Goal: Obtain resource: Download file/media

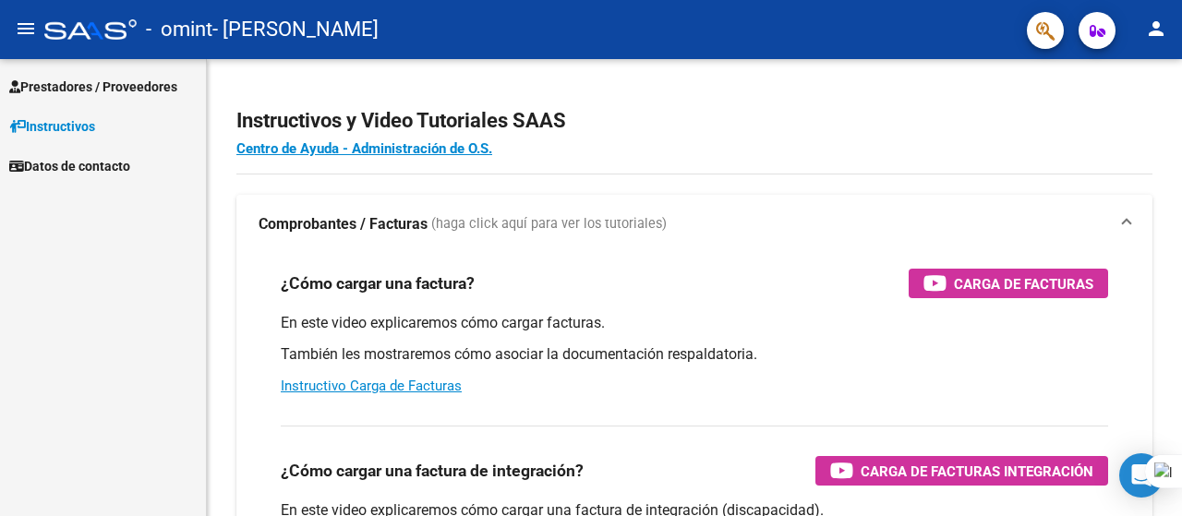
click at [105, 83] on span "Prestadores / Proveedores" at bounding box center [93, 87] width 168 height 20
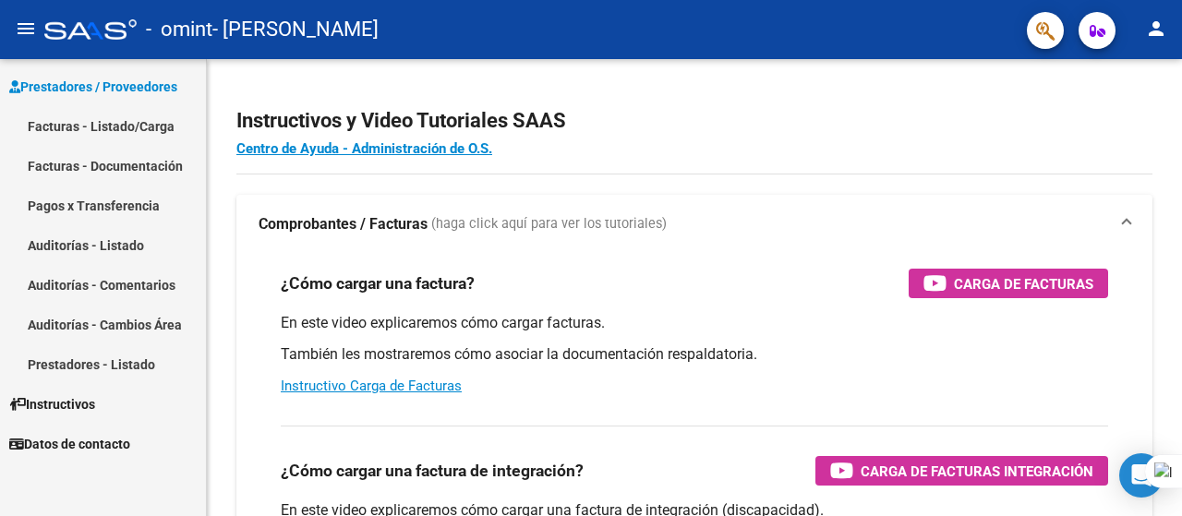
click at [90, 212] on link "Pagos x Transferencia" at bounding box center [103, 206] width 206 height 40
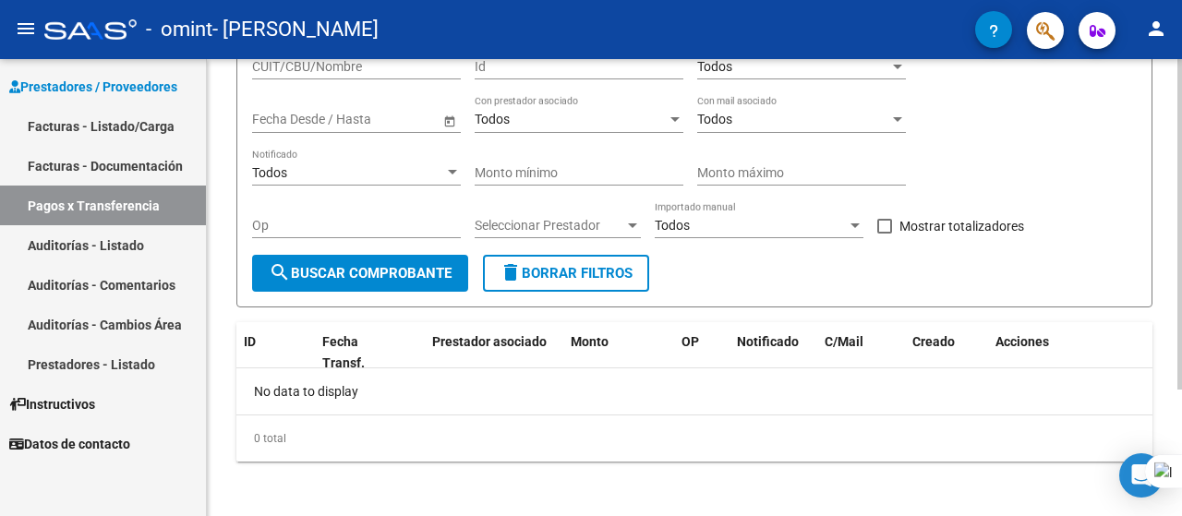
scroll to position [175, 0]
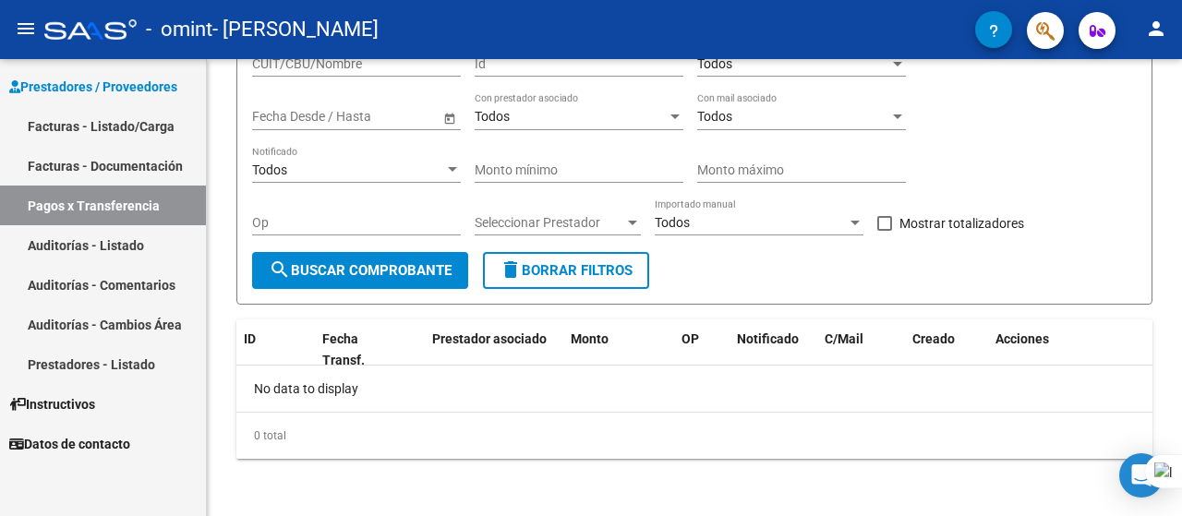
click at [133, 202] on link "Pagos x Transferencia" at bounding box center [103, 206] width 206 height 40
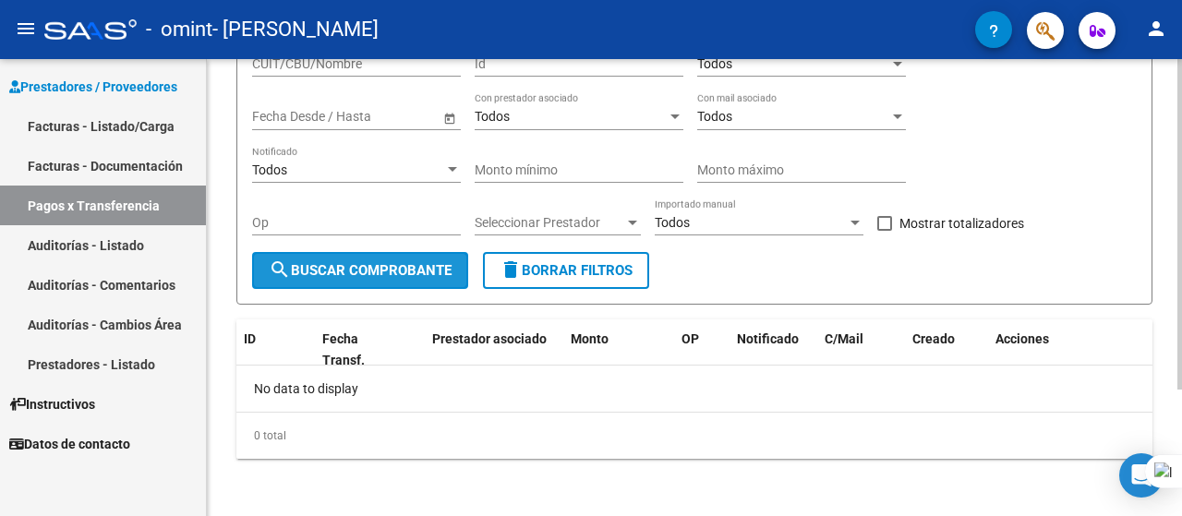
click at [368, 274] on span "search Buscar Comprobante" at bounding box center [360, 270] width 183 height 17
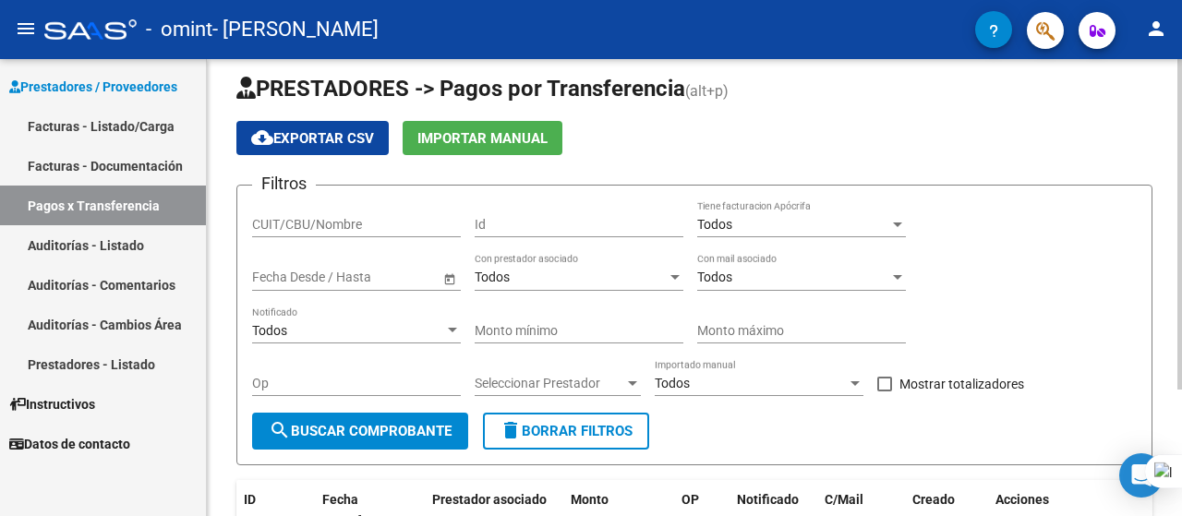
scroll to position [0, 0]
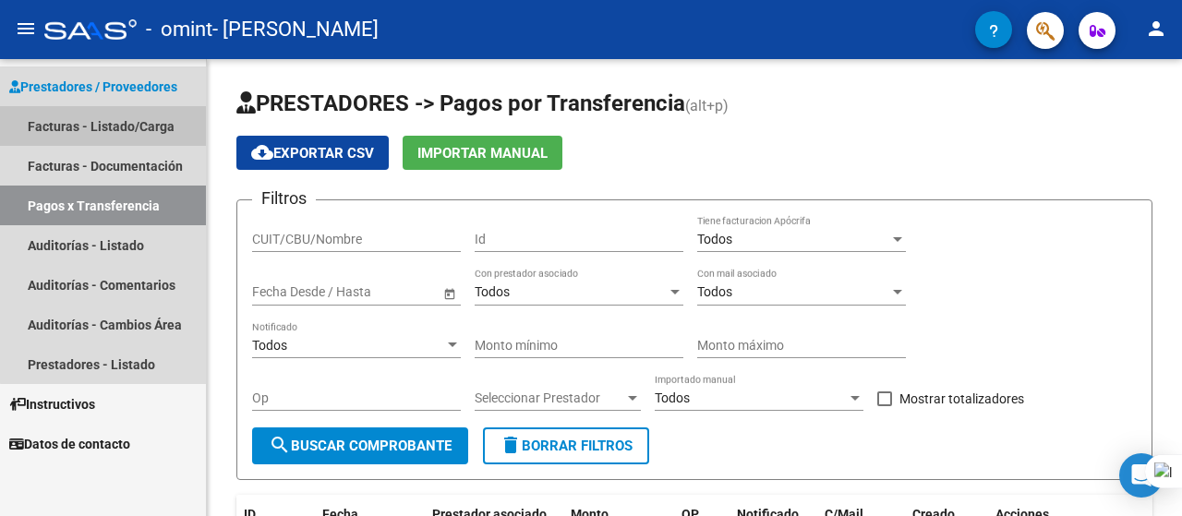
click at [150, 124] on link "Facturas - Listado/Carga" at bounding box center [103, 126] width 206 height 40
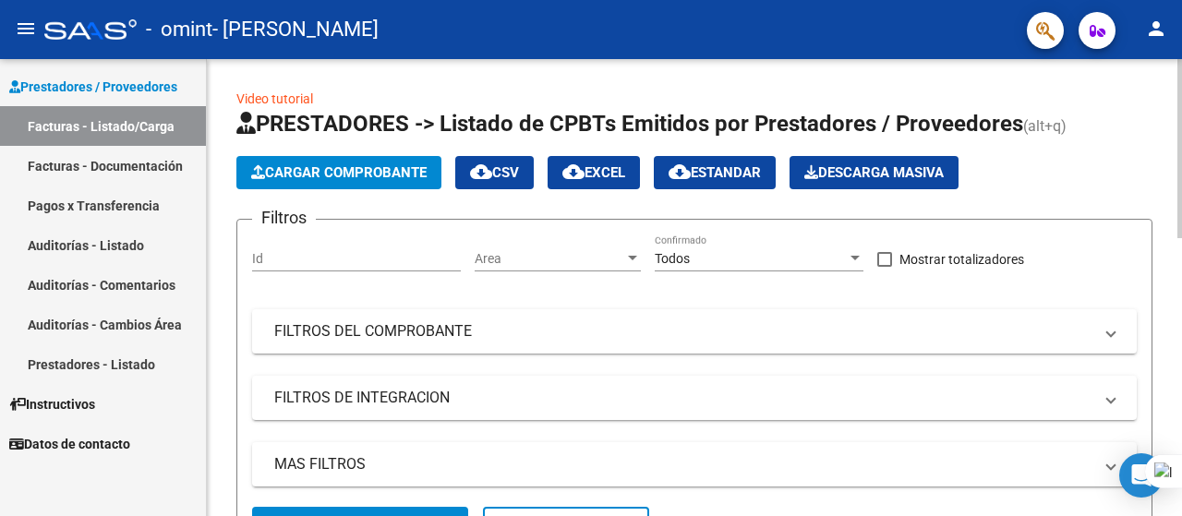
scroll to position [711, 0]
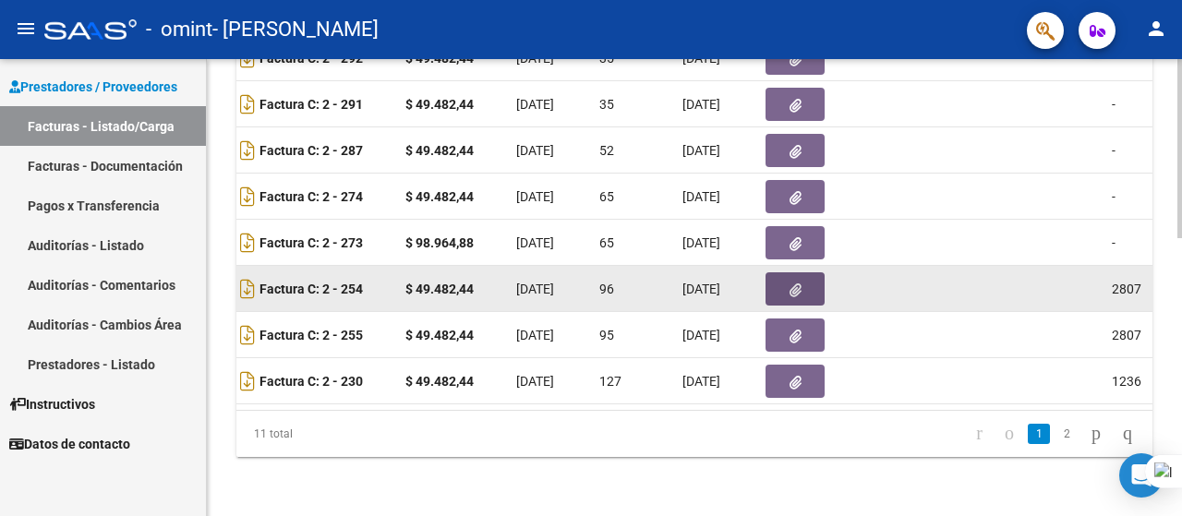
click at [811, 277] on button "button" at bounding box center [795, 288] width 59 height 33
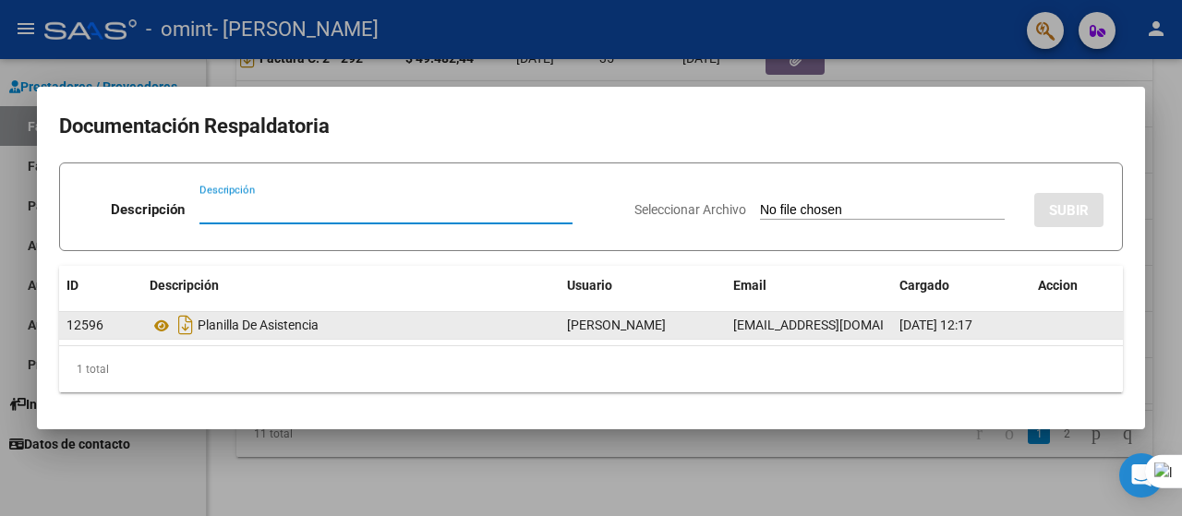
click at [231, 330] on div "Planilla De Asistencia" at bounding box center [351, 325] width 403 height 30
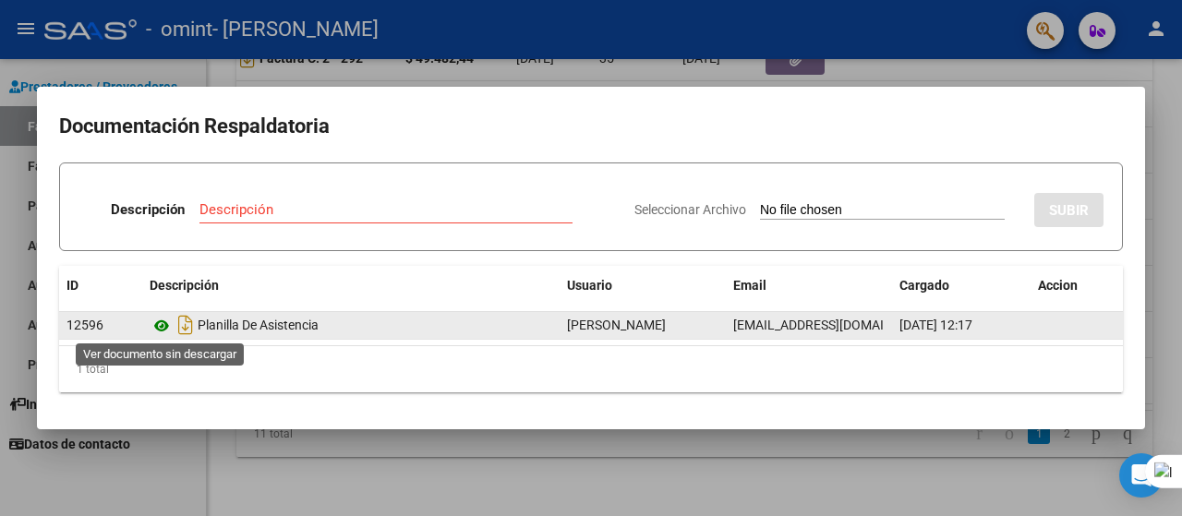
click at [157, 326] on icon at bounding box center [162, 326] width 24 height 22
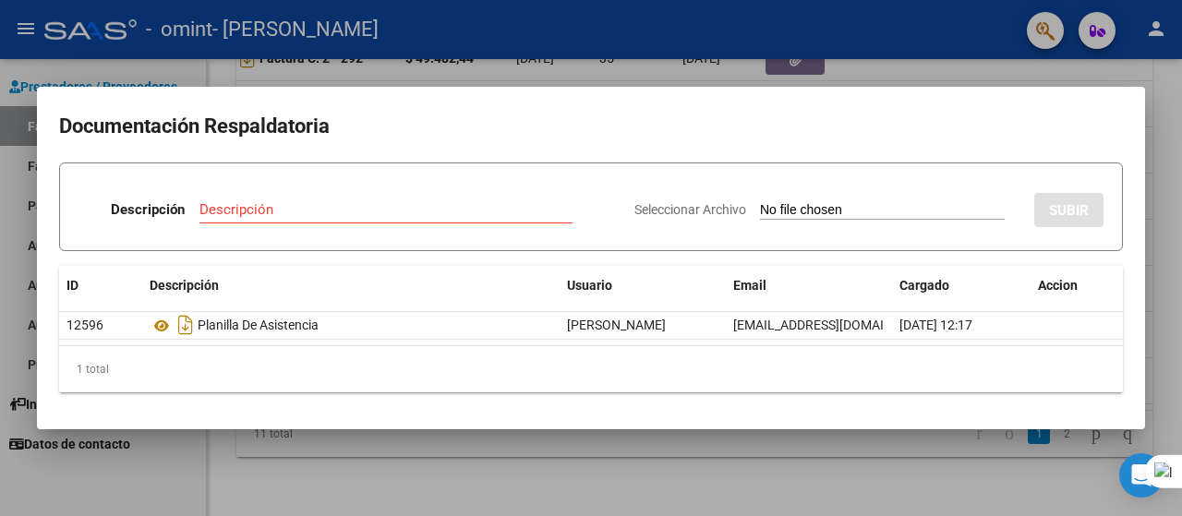
click at [1181, 119] on div at bounding box center [1181, 258] width 1 height 516
click at [321, 448] on div at bounding box center [591, 258] width 1182 height 516
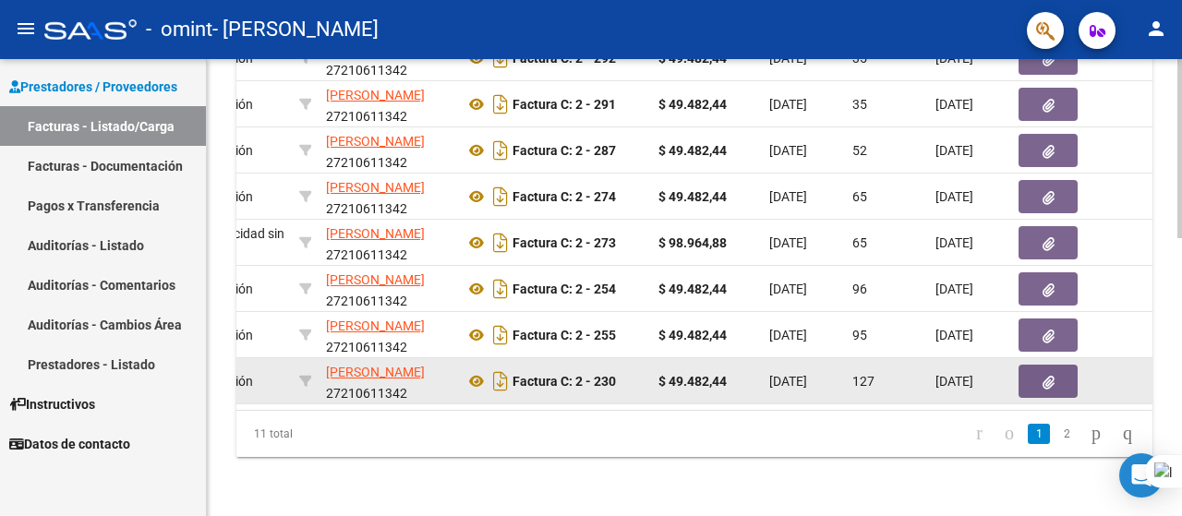
scroll to position [0, 399]
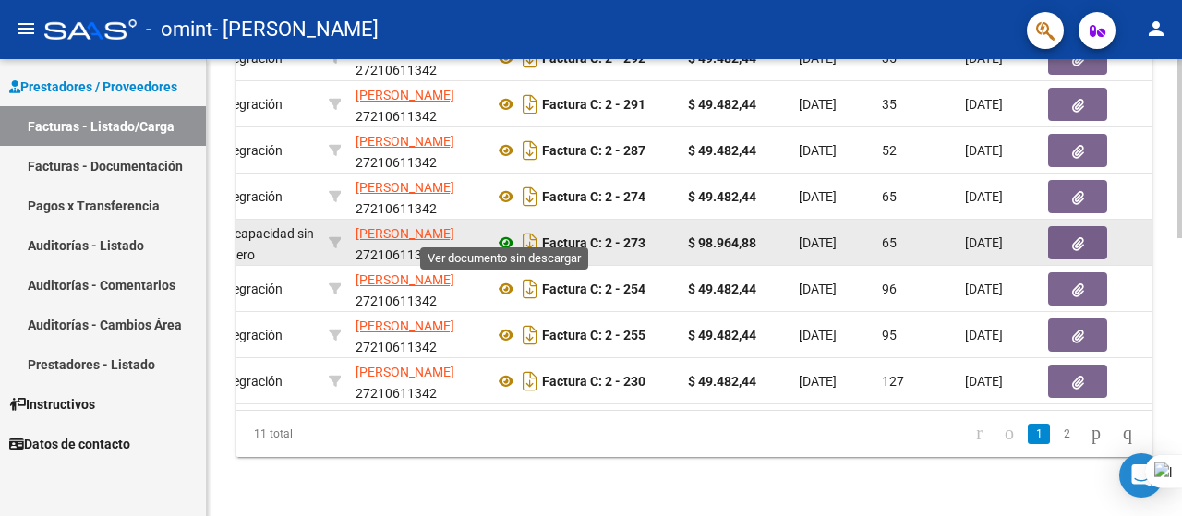
click at [506, 232] on icon at bounding box center [506, 243] width 24 height 22
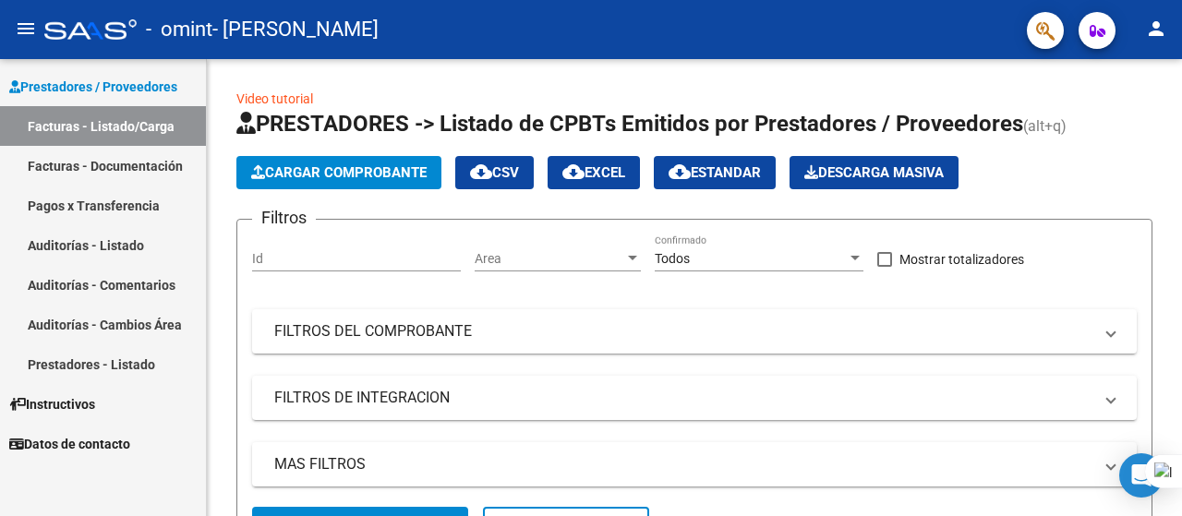
scroll to position [711, 0]
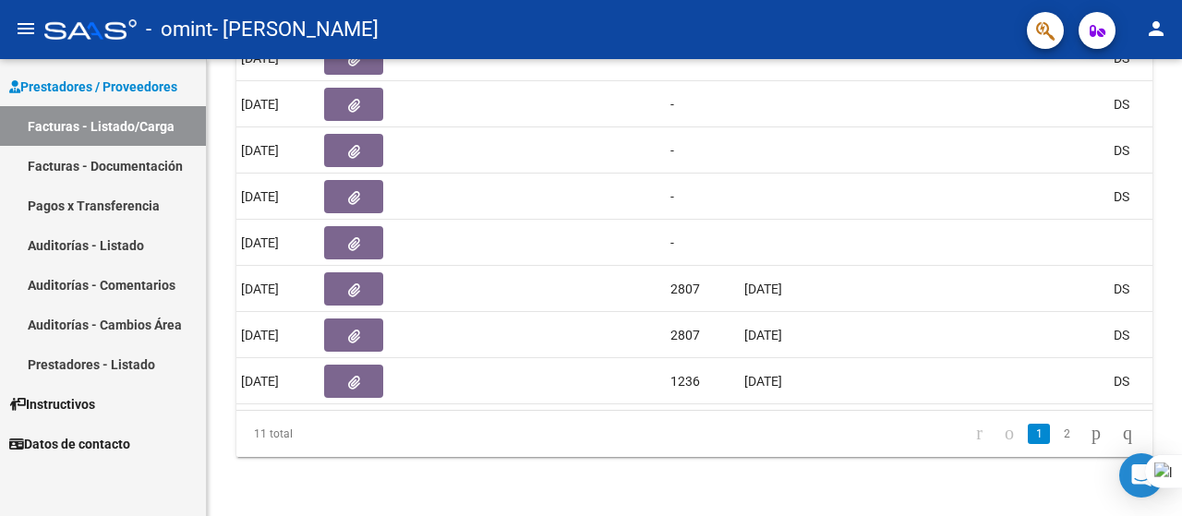
drag, startPoint x: 1181, startPoint y: 361, endPoint x: 1180, endPoint y: 285, distance: 75.7
click at [1181, 285] on div at bounding box center [1181, 258] width 1 height 516
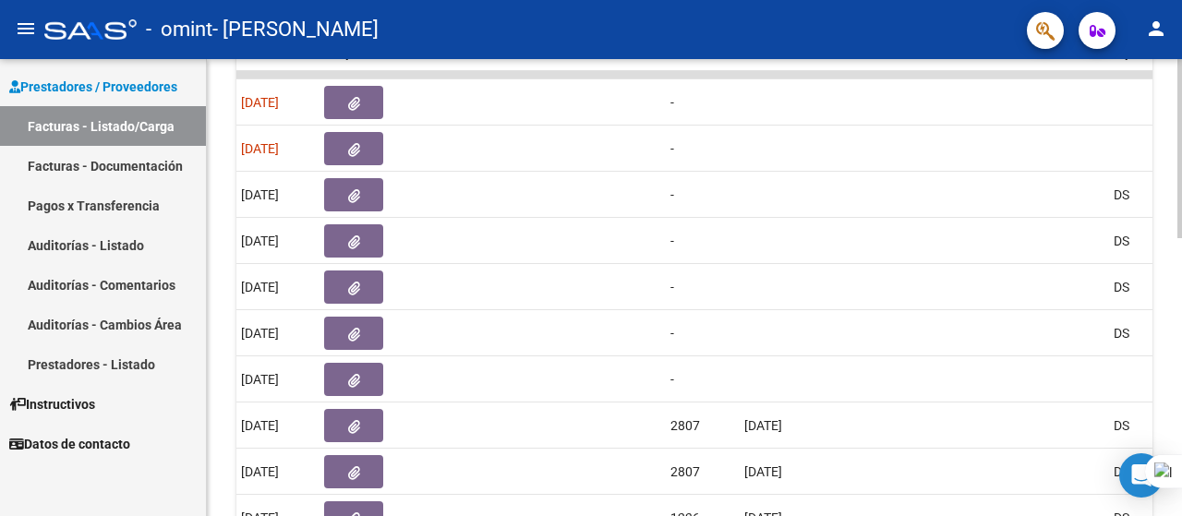
click at [1179, 299] on div at bounding box center [1180, 373] width 5 height 179
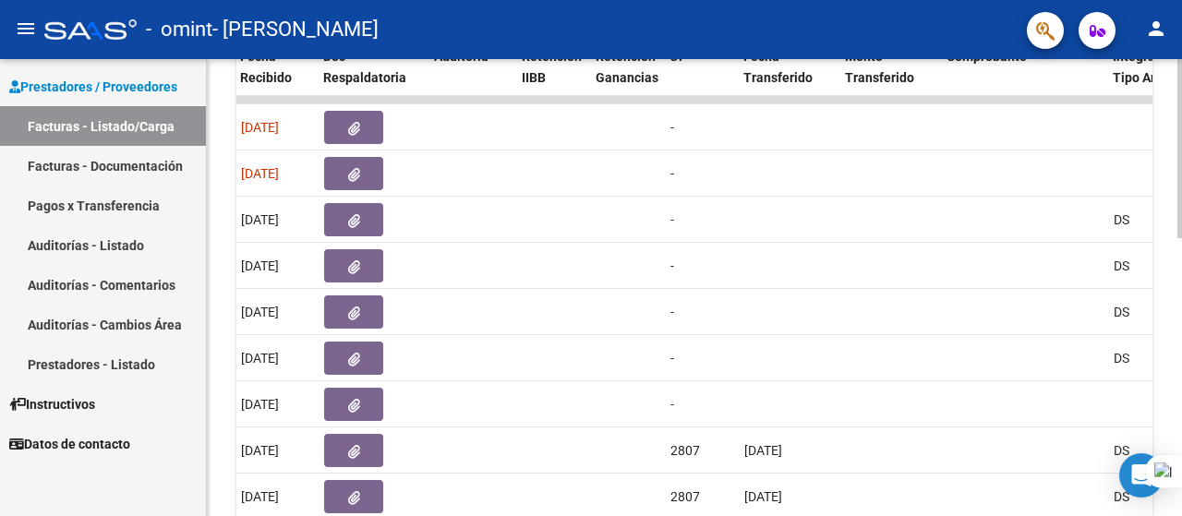
scroll to position [614, 0]
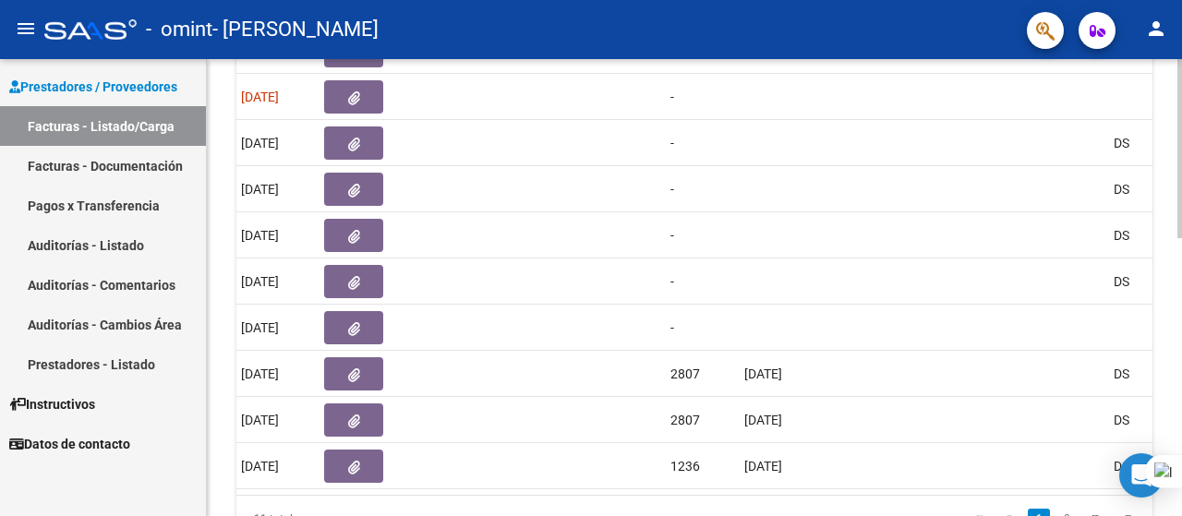
click at [1180, 321] on html "menu - omint - PETRILLO SONIA BEATRIZ person Prestadores / Proveedores Facturas…" at bounding box center [591, 258] width 1182 height 516
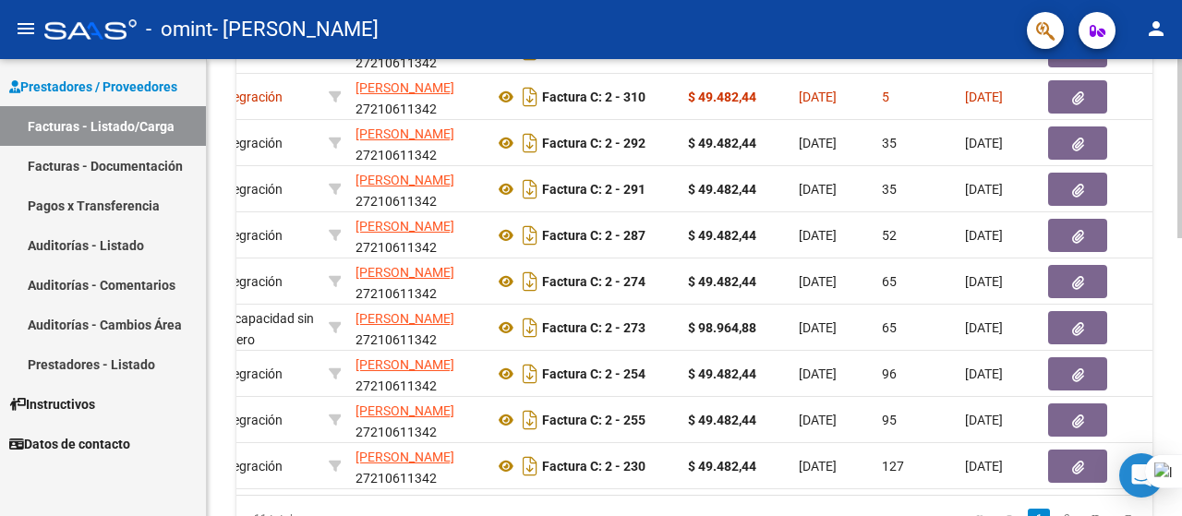
scroll to position [0, 366]
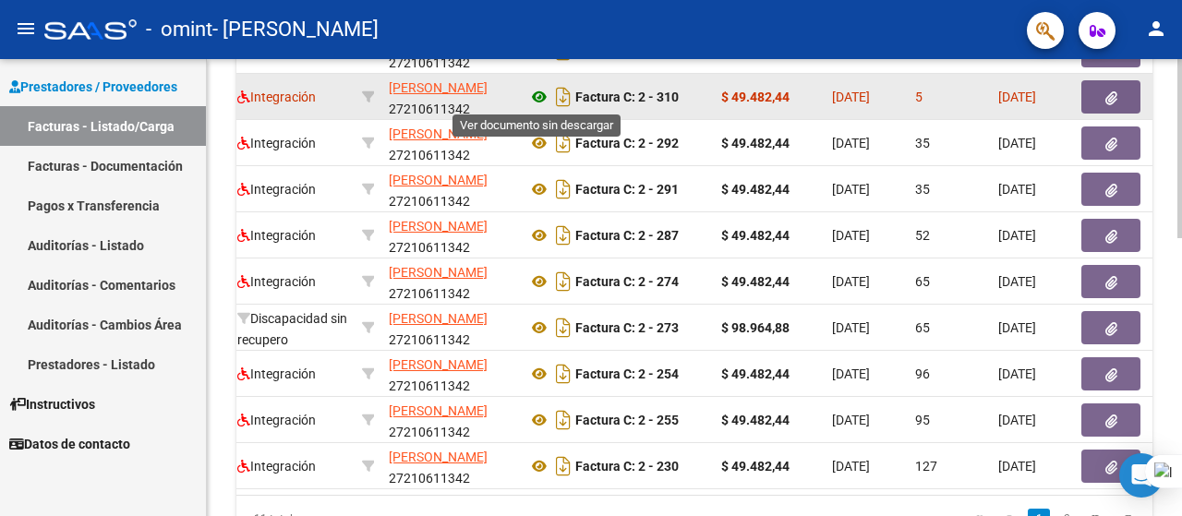
click at [538, 95] on icon at bounding box center [539, 97] width 24 height 22
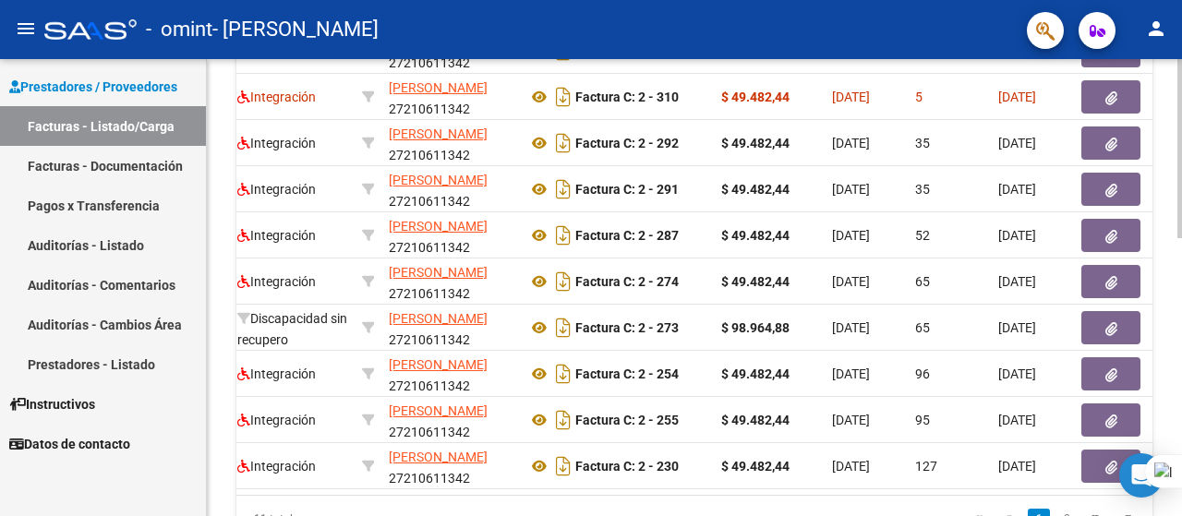
drag, startPoint x: 1181, startPoint y: 313, endPoint x: 1173, endPoint y: 221, distance: 92.7
click at [1173, 221] on html "menu - omint - PETRILLO SONIA BEATRIZ person Prestadores / Proveedores Facturas…" at bounding box center [591, 258] width 1182 height 516
drag, startPoint x: 1181, startPoint y: 332, endPoint x: 1175, endPoint y: 265, distance: 66.8
click at [1175, 265] on html "menu - omint - PETRILLO SONIA BEATRIZ person Prestadores / Proveedores Facturas…" at bounding box center [591, 258] width 1182 height 516
click at [1175, 265] on div "Video tutorial PRESTADORES -> Listado de CPBTs Emitidos por Prestadores / Prove…" at bounding box center [694, 23] width 975 height 1156
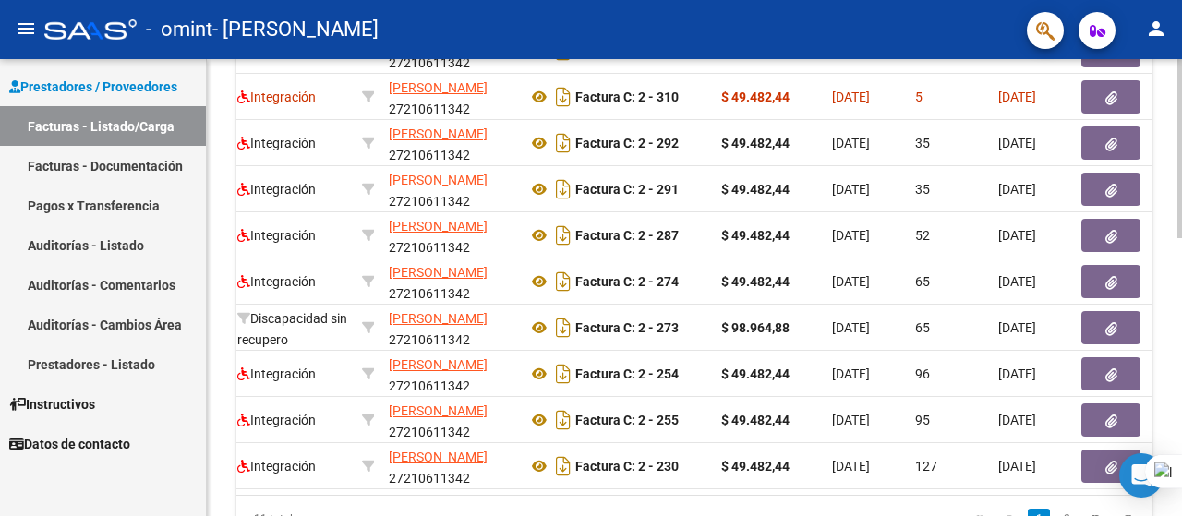
drag, startPoint x: 1174, startPoint y: 272, endPoint x: 1160, endPoint y: 285, distance: 19.0
click at [1173, 271] on html "menu - omint - PETRILLO SONIA BEATRIZ person Prestadores / Proveedores Facturas…" at bounding box center [591, 258] width 1182 height 516
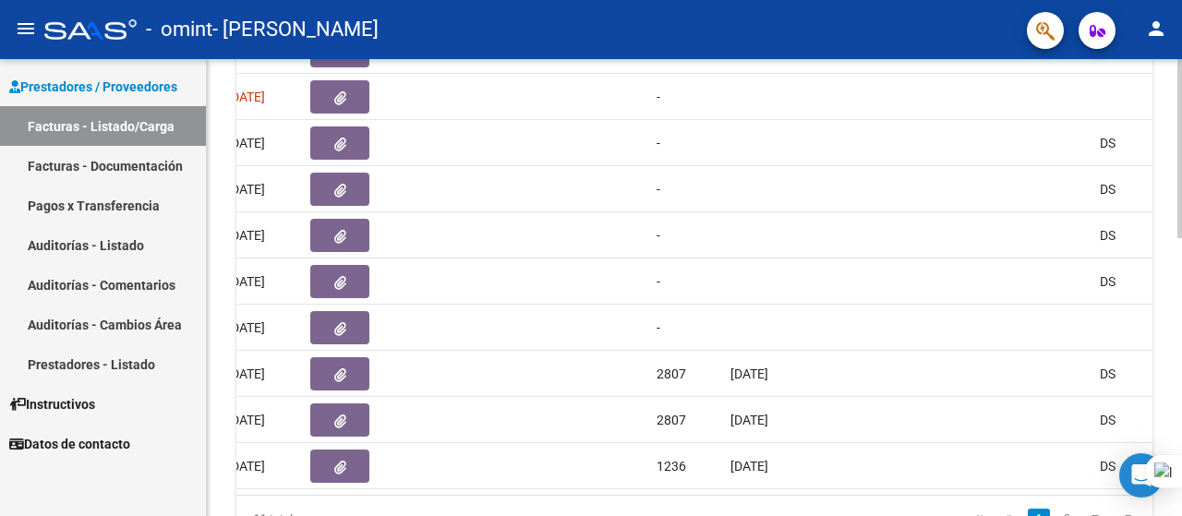
scroll to position [0, 1169]
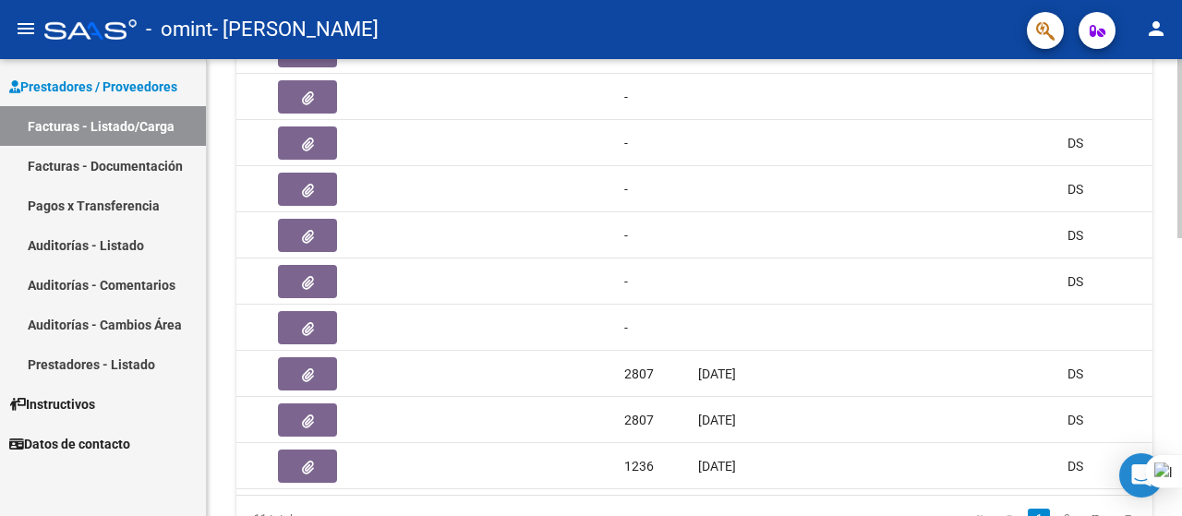
drag, startPoint x: 1181, startPoint y: 332, endPoint x: 1168, endPoint y: 204, distance: 128.1
click at [1170, 228] on html "menu - omint - PETRILLO SONIA BEATRIZ person Prestadores / Proveedores Facturas…" at bounding box center [591, 258] width 1182 height 516
click at [1168, 204] on div "Video tutorial PRESTADORES -> Listado de CPBTs Emitidos por Prestadores / Prove…" at bounding box center [694, 23] width 975 height 1156
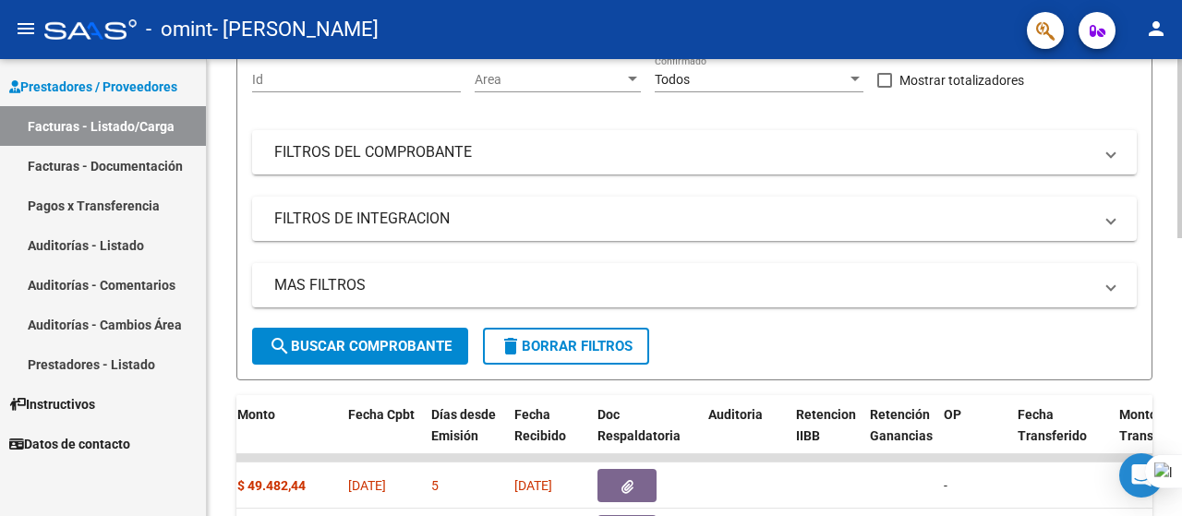
scroll to position [342, 0]
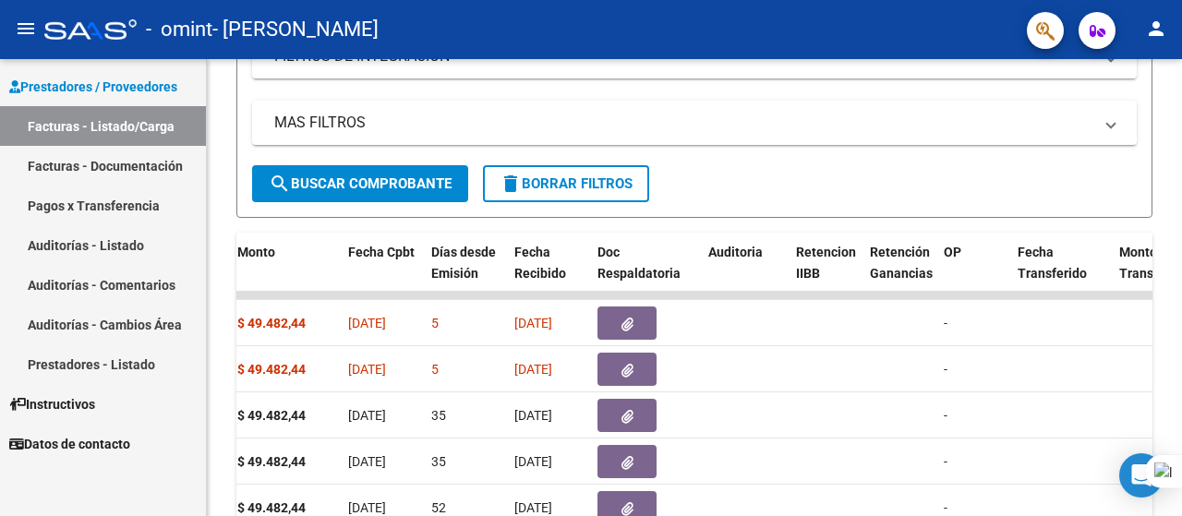
drag, startPoint x: 1181, startPoint y: 252, endPoint x: 1181, endPoint y: 300, distance: 48.0
click at [1181, 300] on div at bounding box center [1181, 258] width 1 height 516
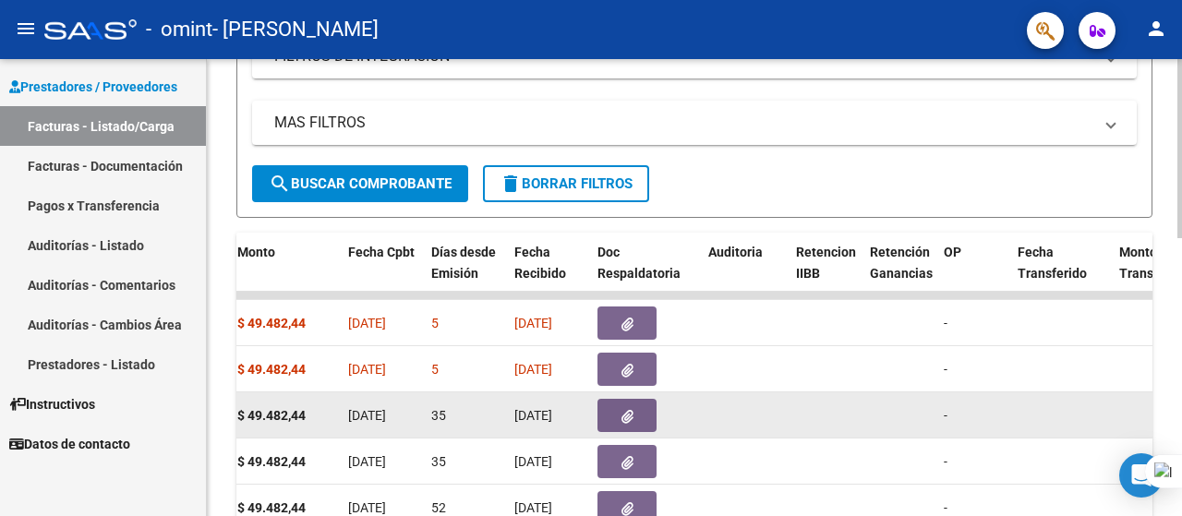
scroll to position [711, 0]
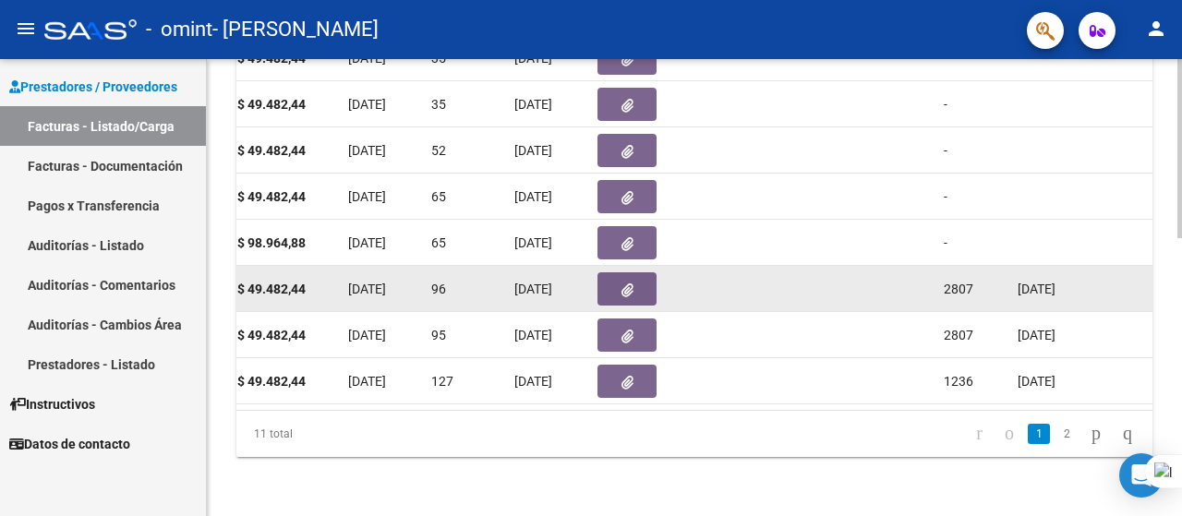
click at [623, 281] on span "button" at bounding box center [628, 289] width 12 height 17
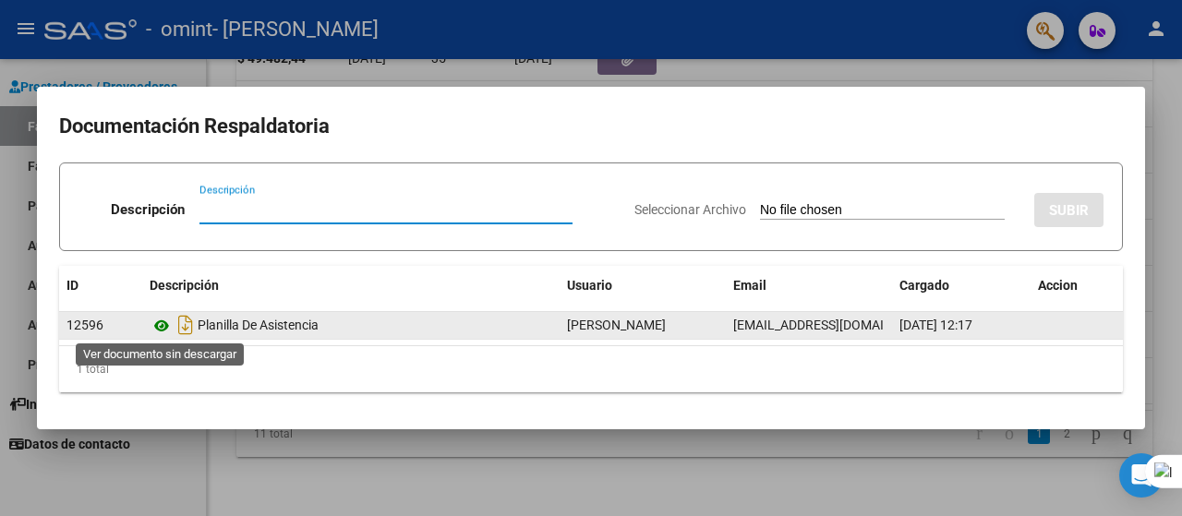
click at [163, 324] on icon at bounding box center [162, 326] width 24 height 22
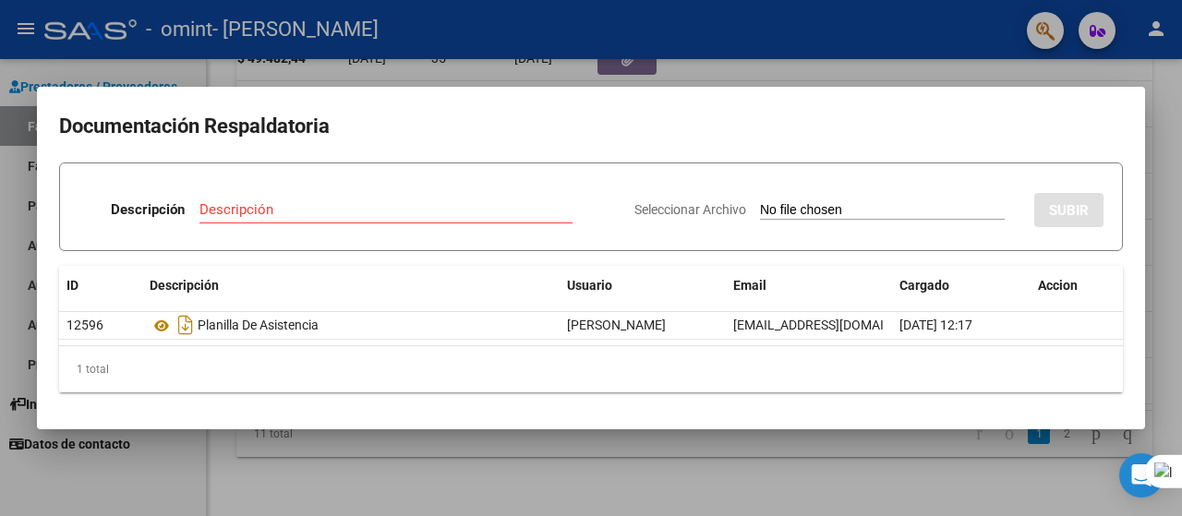
click at [1164, 127] on div at bounding box center [591, 258] width 1182 height 516
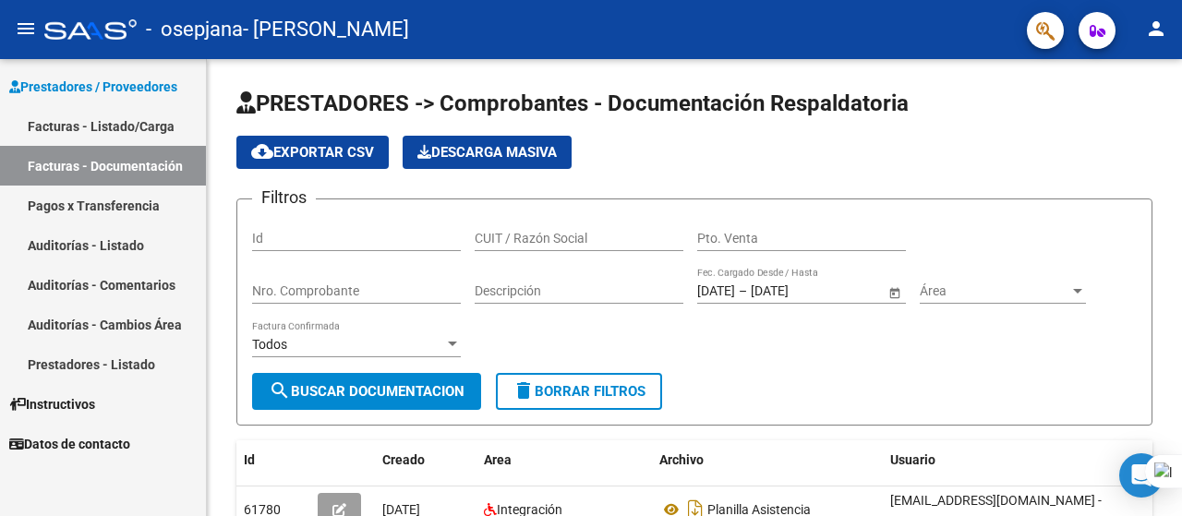
click at [113, 162] on link "Facturas - Documentación" at bounding box center [103, 166] width 206 height 40
drag, startPoint x: 1181, startPoint y: 141, endPoint x: 1181, endPoint y: 204, distance: 62.8
click at [1181, 204] on div at bounding box center [1181, 258] width 1 height 516
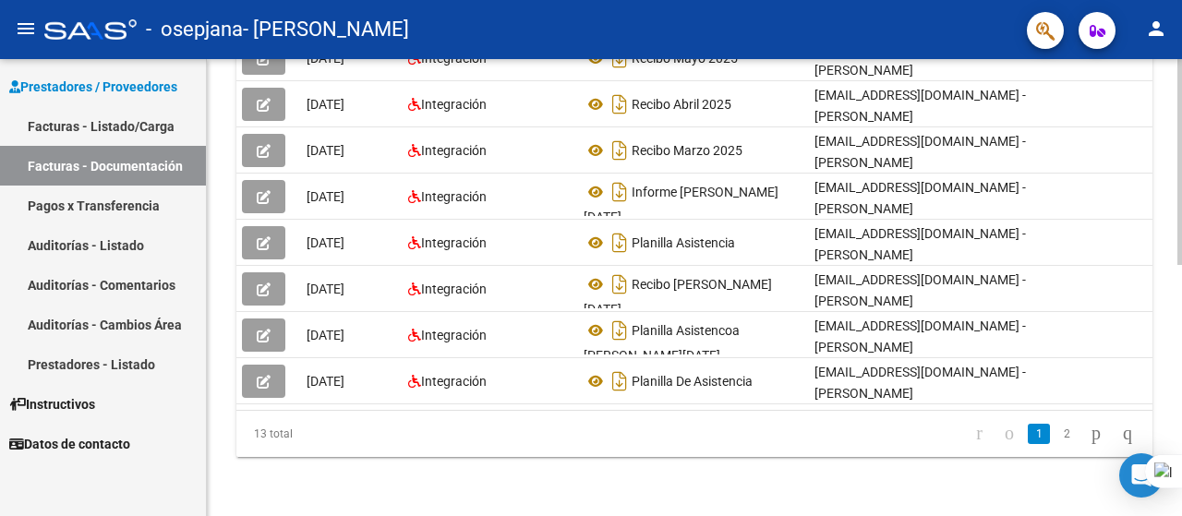
scroll to position [0, 100]
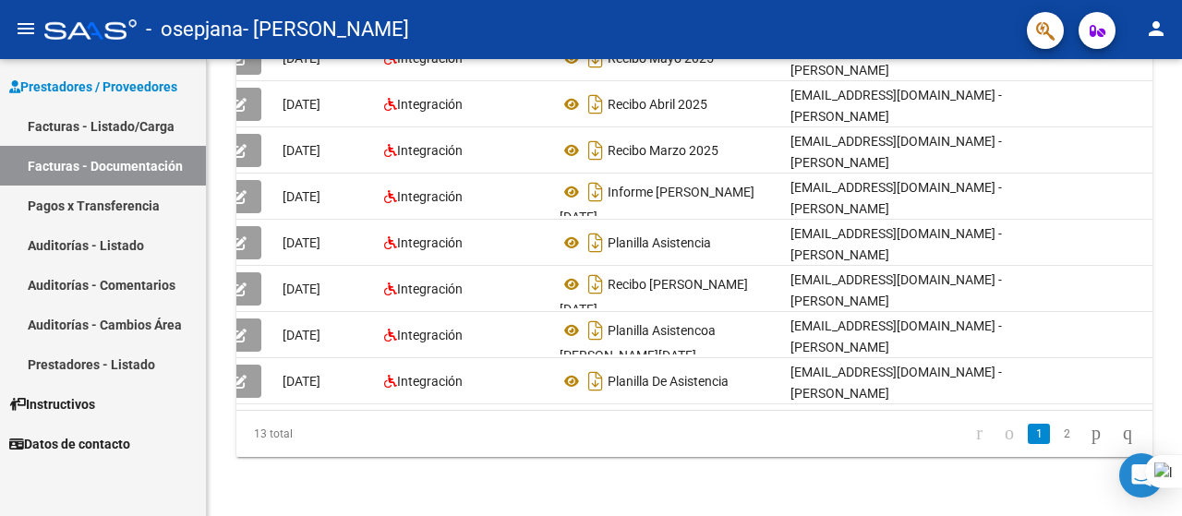
click at [72, 206] on link "Pagos x Transferencia" at bounding box center [103, 206] width 206 height 40
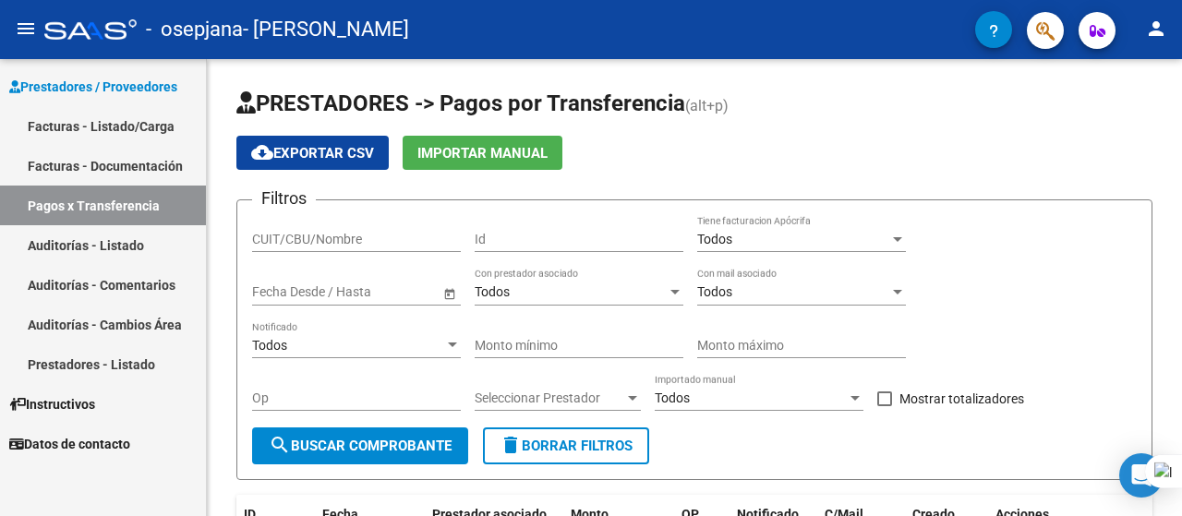
drag, startPoint x: 1181, startPoint y: 212, endPoint x: 1181, endPoint y: 298, distance: 86.8
click at [1181, 298] on div at bounding box center [1181, 258] width 1 height 516
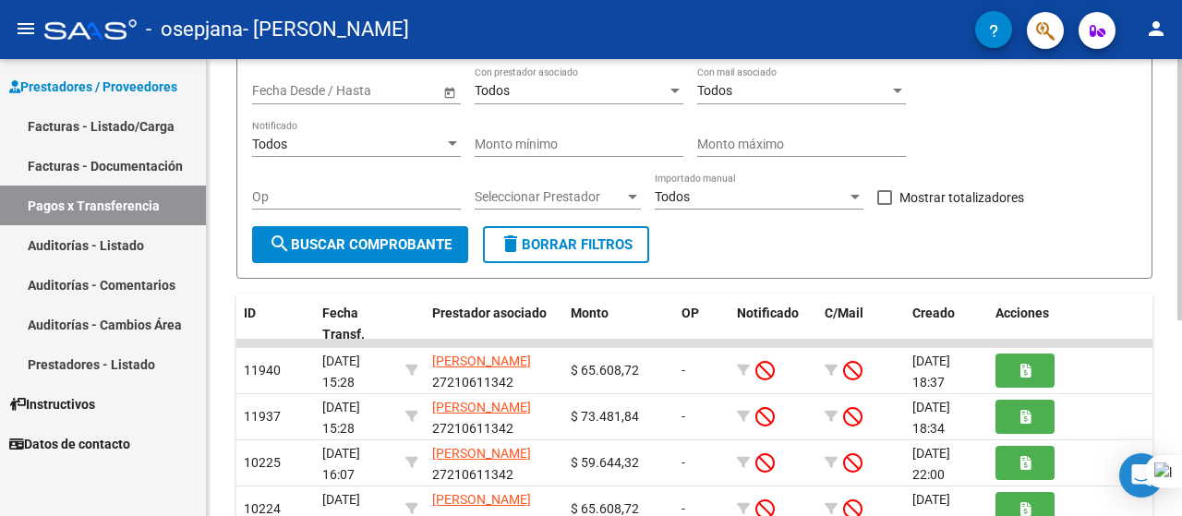
scroll to position [342, 0]
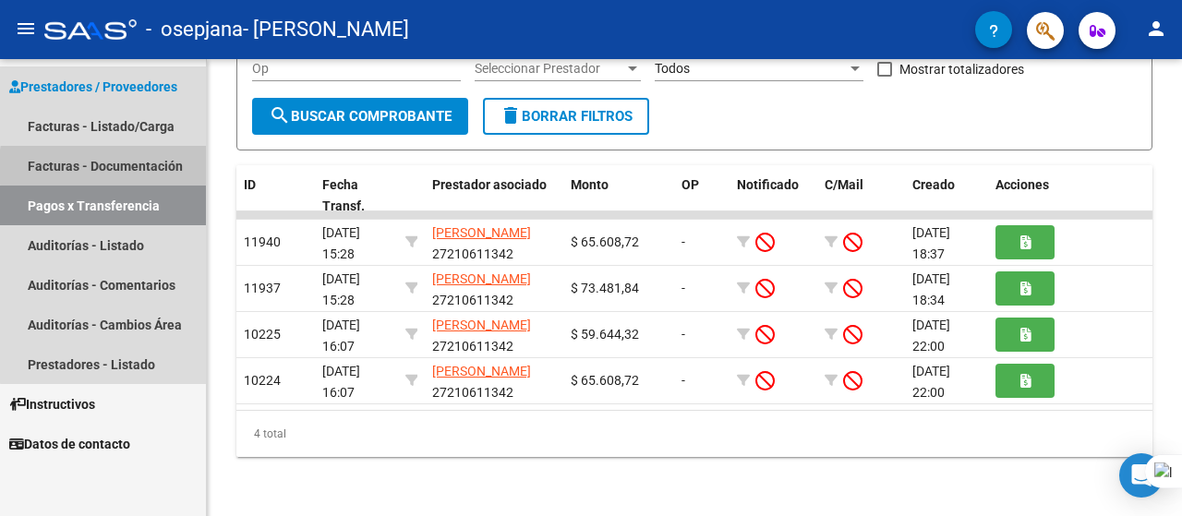
click at [168, 167] on link "Facturas - Documentación" at bounding box center [103, 166] width 206 height 40
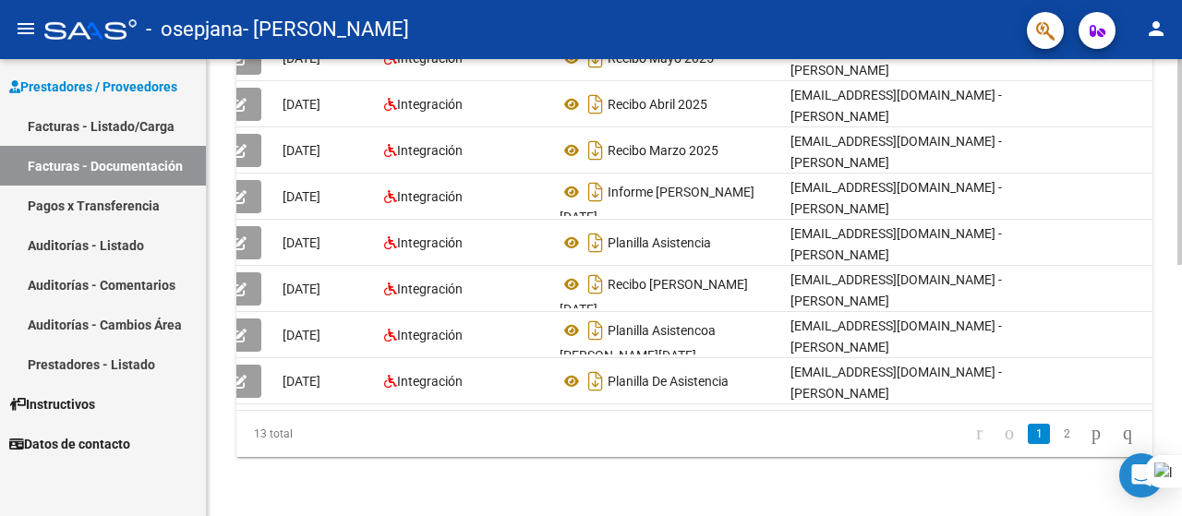
scroll to position [557, 0]
click at [46, 116] on link "Facturas - Listado/Carga" at bounding box center [103, 126] width 206 height 40
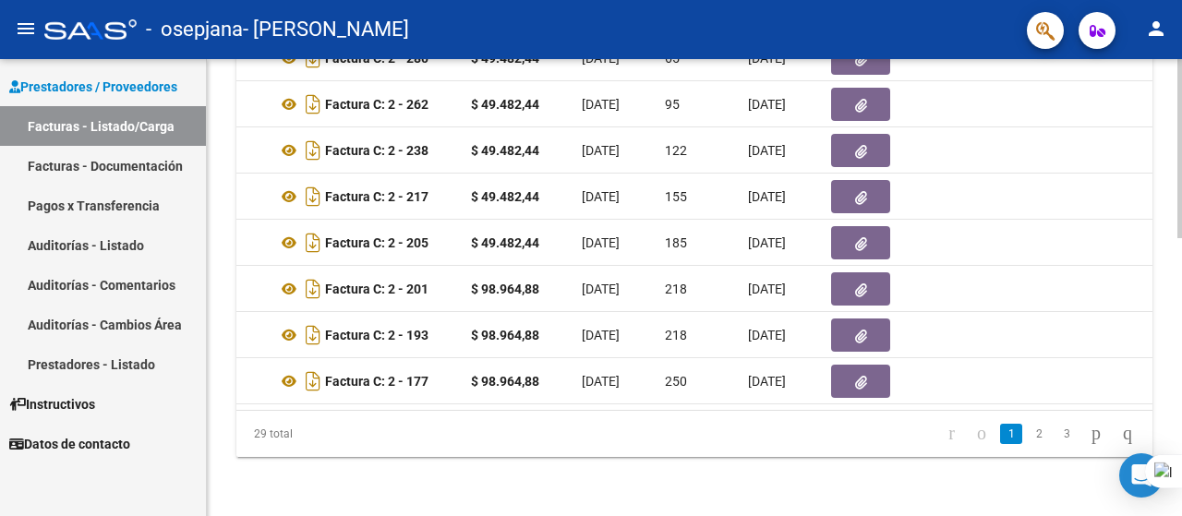
scroll to position [0, 804]
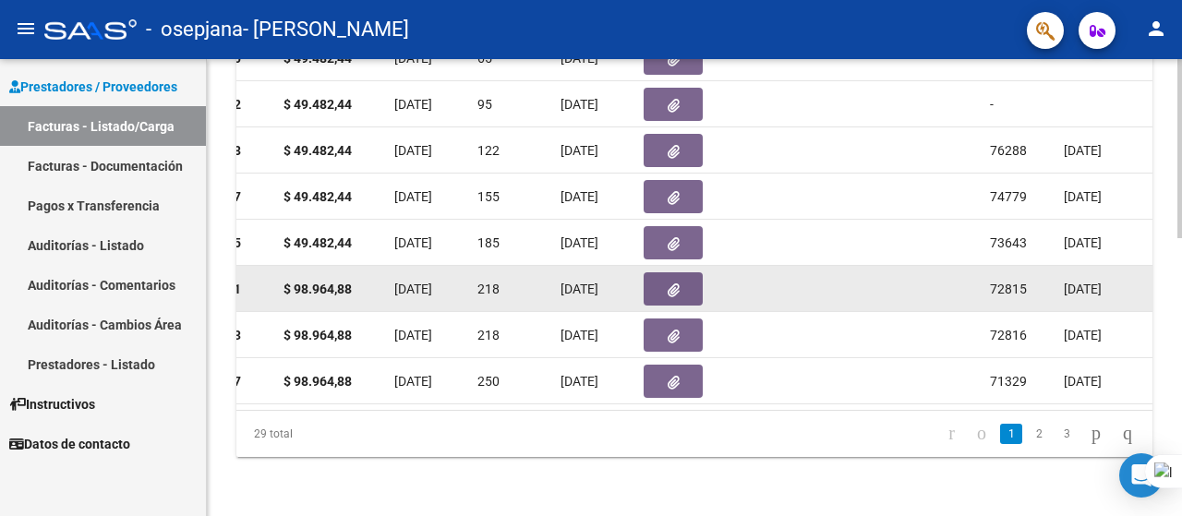
click at [671, 284] on icon "button" at bounding box center [674, 291] width 12 height 14
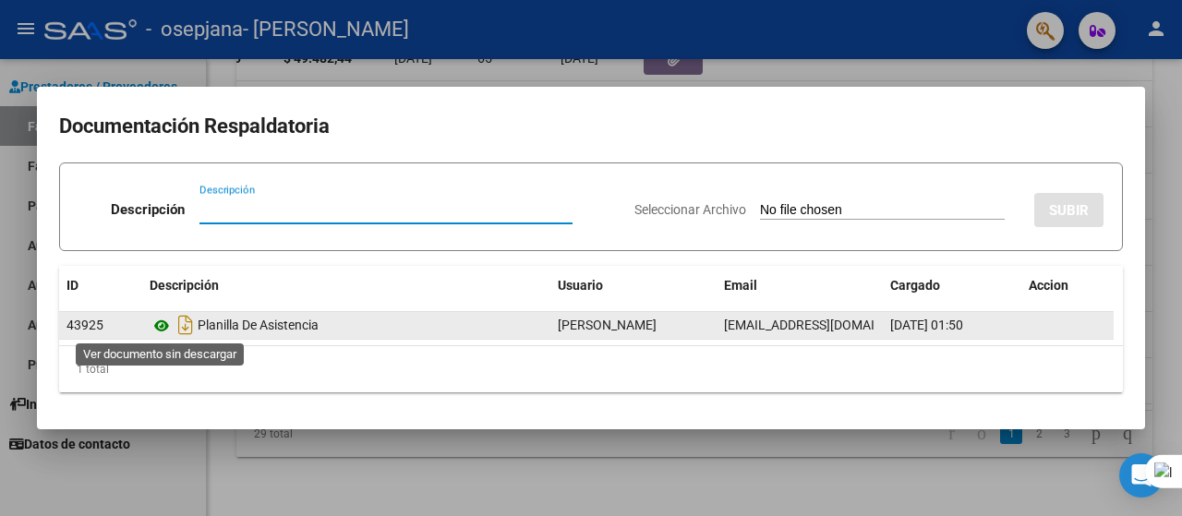
click at [156, 325] on icon at bounding box center [162, 326] width 24 height 22
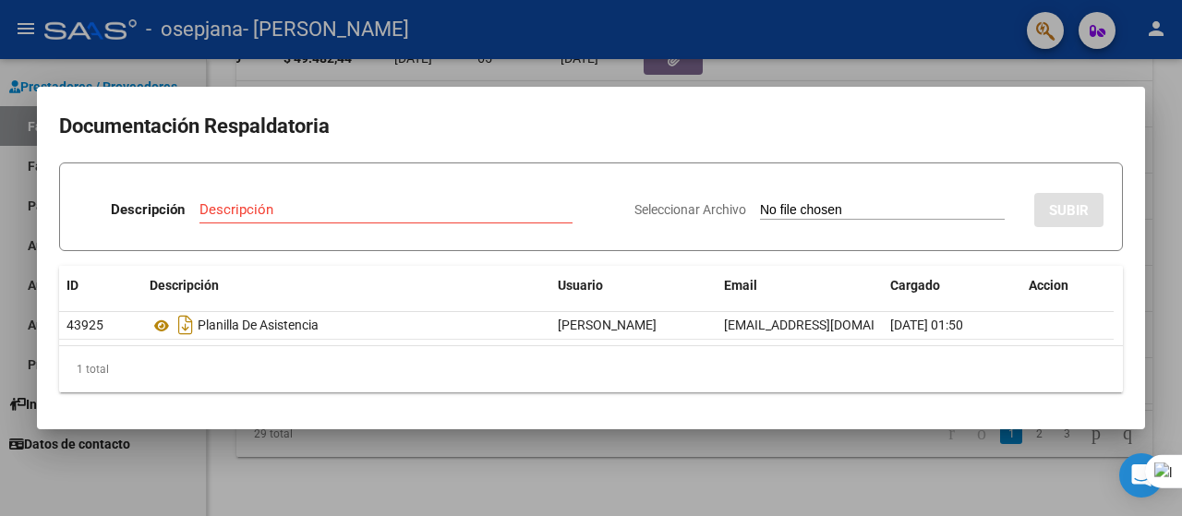
click at [1155, 156] on div at bounding box center [591, 258] width 1182 height 516
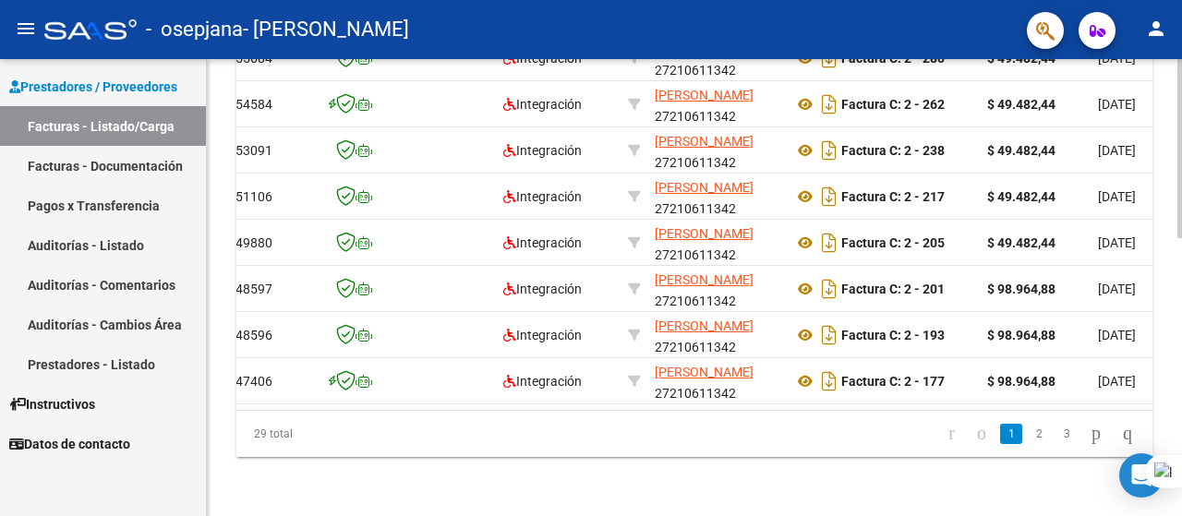
scroll to position [0, 0]
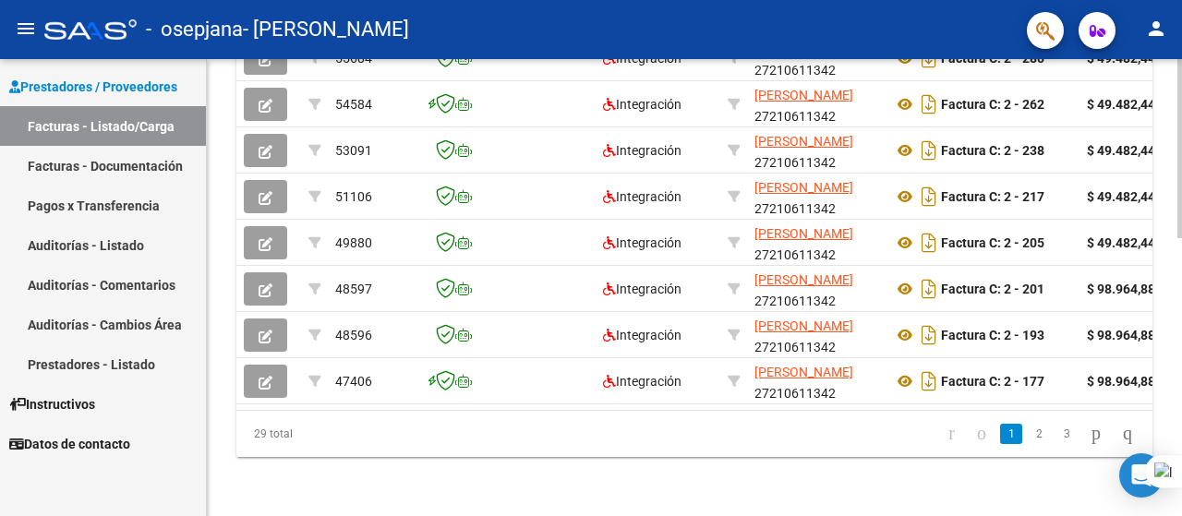
click at [270, 418] on div "29 total" at bounding box center [326, 434] width 180 height 46
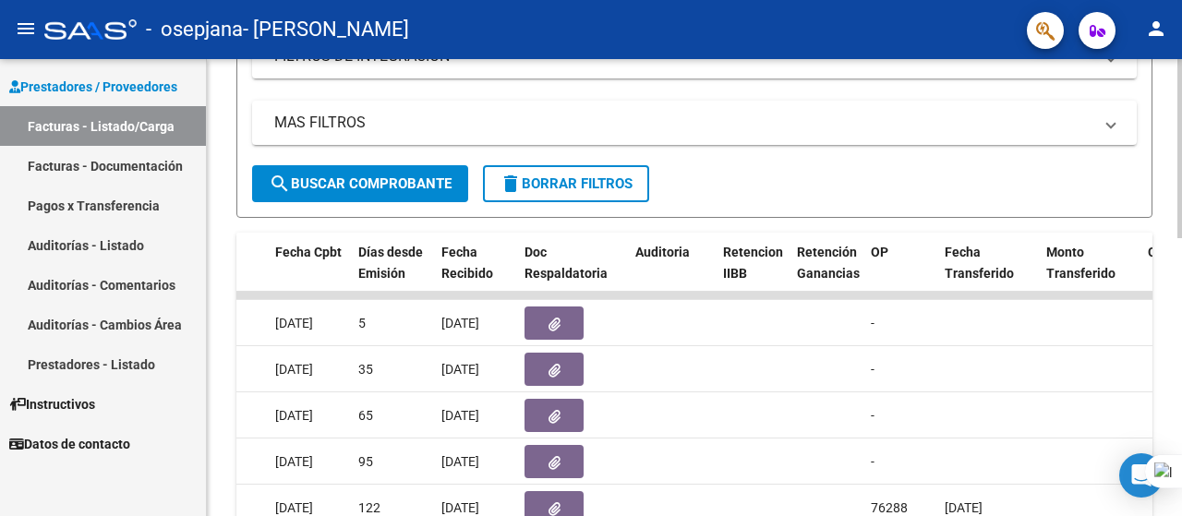
scroll to position [526, 0]
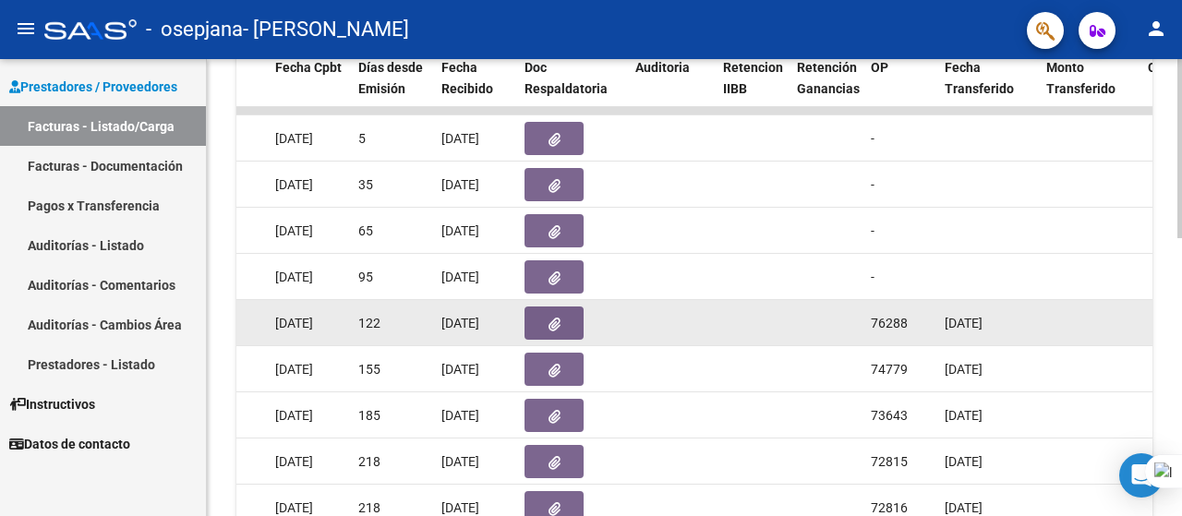
click at [541, 321] on button "button" at bounding box center [554, 323] width 59 height 33
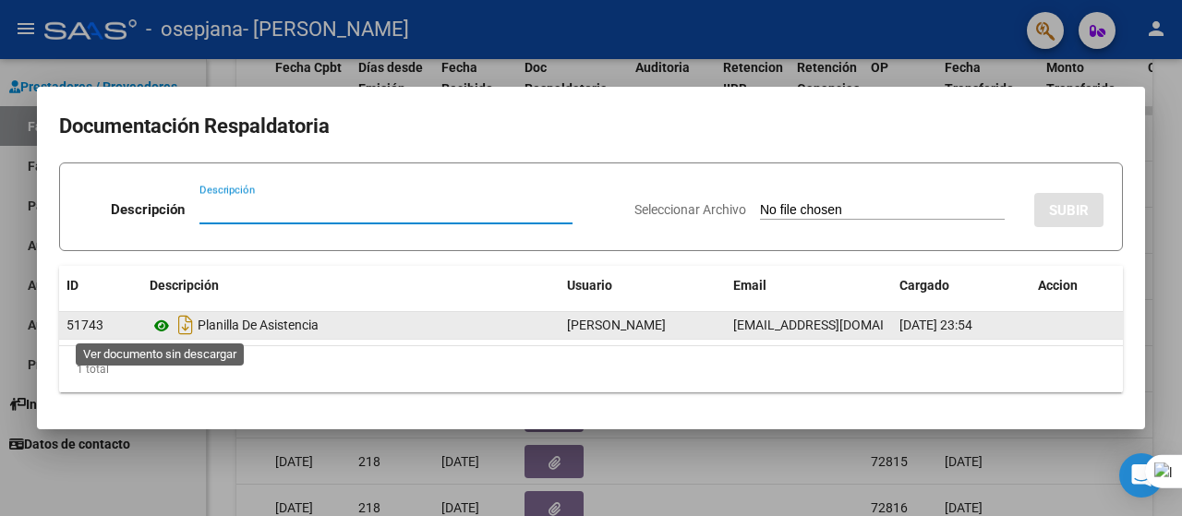
click at [166, 326] on icon at bounding box center [162, 326] width 24 height 22
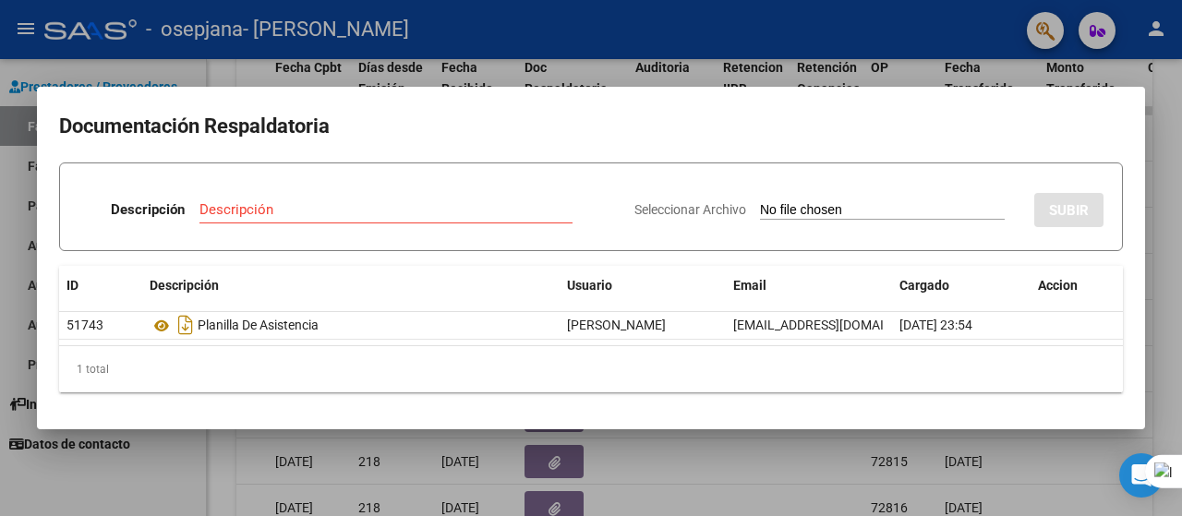
click at [1175, 106] on div at bounding box center [591, 258] width 1182 height 516
